Goal: Task Accomplishment & Management: Manage account settings

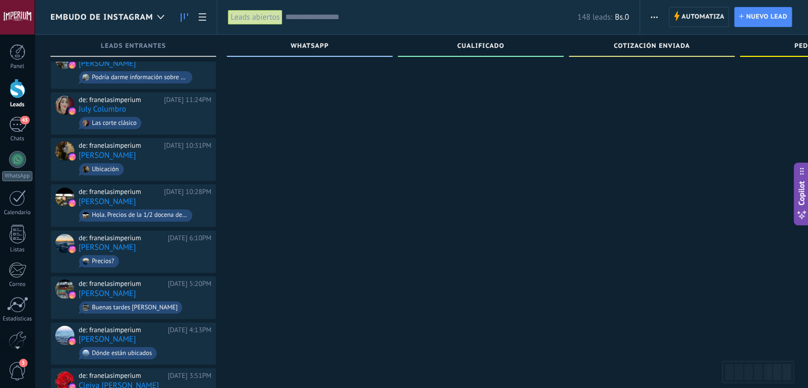
click at [650, 17] on button "button" at bounding box center [654, 17] width 15 height 20
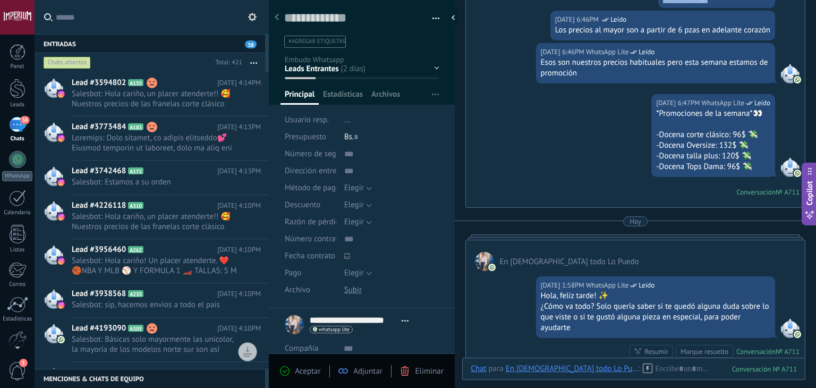
click at [494, 125] on div "05.09.2025 6:47PM WhatsApp Lite Leído *Promociones de la semana*👀 -Docena corte…" at bounding box center [635, 150] width 339 height 113
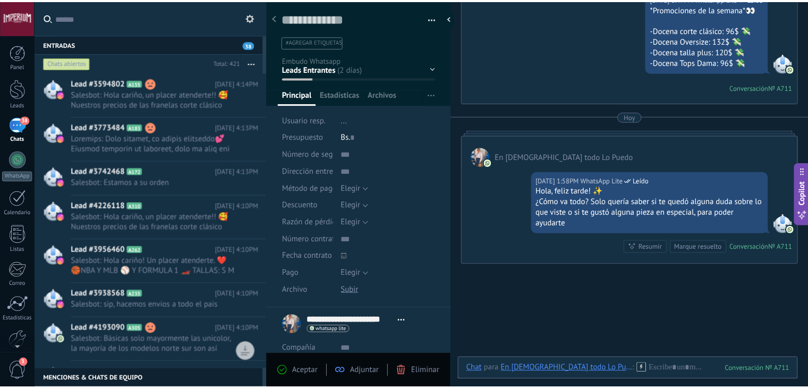
scroll to position [550, 0]
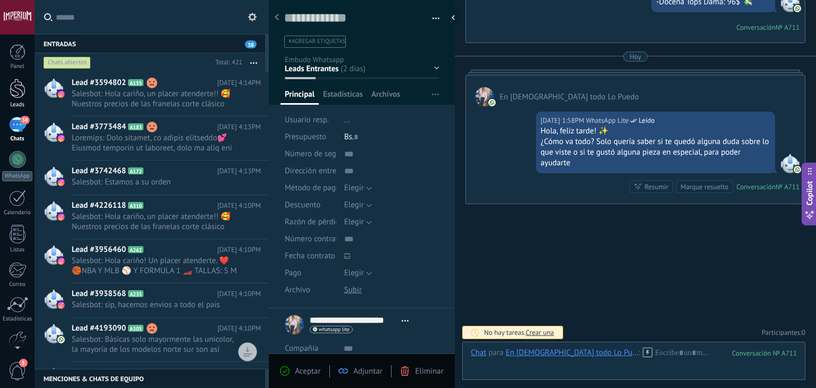
click at [9, 103] on div "Leads" at bounding box center [17, 104] width 31 height 7
